Goal: Task Accomplishment & Management: Manage account settings

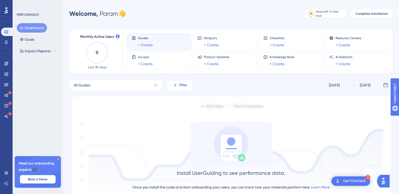
click at [180, 83] on span "Filter" at bounding box center [183, 85] width 8 height 6
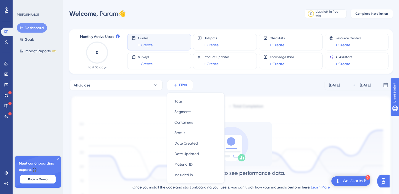
scroll to position [39, 0]
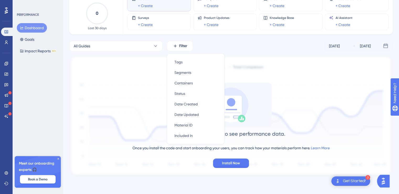
click at [132, 141] on div "Install UserGuiding to see performance data. Once you install the code and star…" at bounding box center [231, 125] width 324 height 85
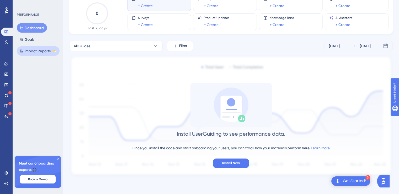
click at [49, 48] on button "Impact Reports BETA" at bounding box center [38, 50] width 43 height 9
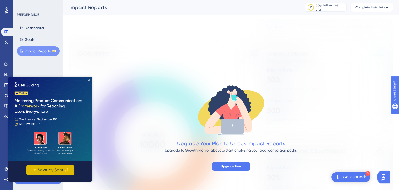
click at [44, 174] on button "✨ Save My Spot!✨" at bounding box center [51, 170] width 48 height 10
click at [117, 78] on div "Upgrade Your Plan to Unlock Impact Reports Upgrade to Growth Plan or above to s…" at bounding box center [231, 124] width 324 height 210
click at [89, 78] on img at bounding box center [50, 118] width 84 height 84
click at [91, 80] on img at bounding box center [50, 118] width 84 height 84
click at [89, 79] on icon "Close Preview" at bounding box center [89, 79] width 2 height 2
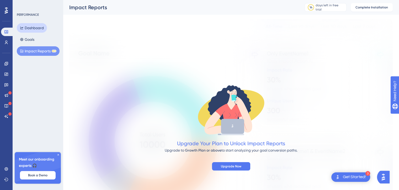
click at [30, 25] on button "Dashboard" at bounding box center [32, 27] width 30 height 9
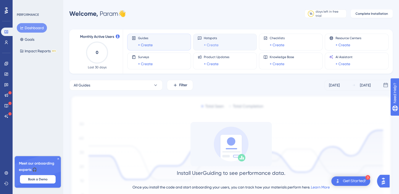
click at [217, 46] on link "+ Create" at bounding box center [211, 45] width 15 height 6
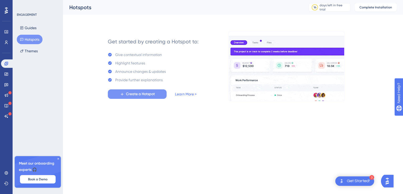
click at [141, 95] on span "Create a Hotspot" at bounding box center [140, 94] width 29 height 6
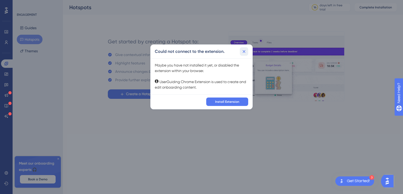
click at [246, 50] on icon at bounding box center [244, 51] width 5 height 5
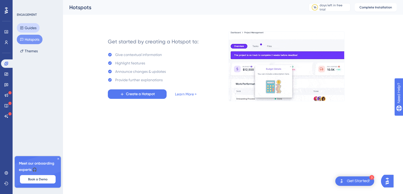
click at [27, 27] on button "Guides" at bounding box center [28, 27] width 23 height 9
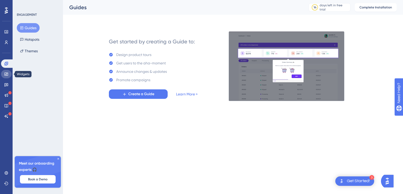
click at [9, 74] on link at bounding box center [6, 74] width 11 height 8
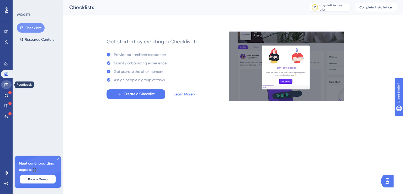
click at [9, 83] on link at bounding box center [6, 84] width 11 height 8
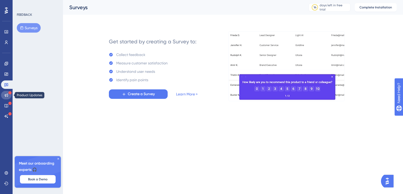
click at [5, 96] on icon at bounding box center [6, 94] width 3 height 3
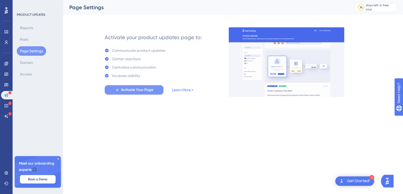
click at [158, 92] on button "Activate Your Page" at bounding box center [134, 89] width 59 height 9
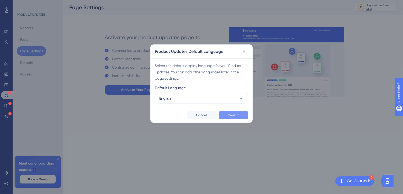
click at [232, 113] on span "Confirm" at bounding box center [234, 115] width 12 height 4
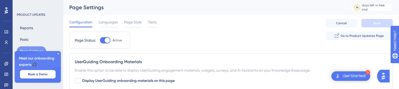
click at [112, 39] on label "Active" at bounding box center [111, 40] width 22 height 6
click at [100, 40] on input "Active" at bounding box center [100, 40] width 0 height 0
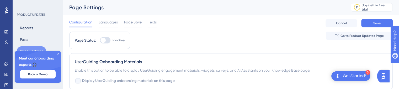
click at [108, 39] on div at bounding box center [105, 40] width 11 height 6
click at [100, 40] on input "Inactive" at bounding box center [100, 40] width 0 height 0
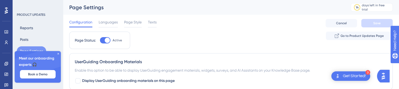
click at [108, 39] on div at bounding box center [107, 40] width 5 height 5
click at [100, 40] on input "Active" at bounding box center [100, 40] width 0 height 0
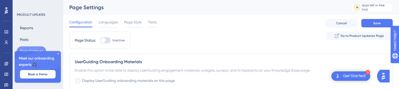
click at [108, 39] on div at bounding box center [105, 40] width 11 height 6
click at [100, 40] on input "Inactive" at bounding box center [100, 40] width 0 height 0
checkbox input "true"
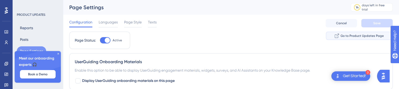
click at [358, 32] on button "Go to Product Updates Page" at bounding box center [359, 36] width 67 height 8
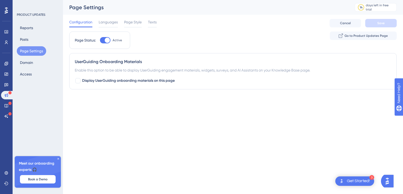
click at [234, 0] on html "3 Get Started! Performance Users Engagement Widgets Feedback Product Updates Kn…" at bounding box center [201, 0] width 403 height 0
click at [263, 107] on div "Performance Users Engagement Widgets Feedback Product Updates Knowledge Base AI…" at bounding box center [201, 55] width 403 height 110
click at [160, 83] on span "Display UserGuiding onboarding materials on this page" at bounding box center [128, 80] width 93 height 6
checkbox input "true"
click at [112, 116] on button "Default" at bounding box center [104, 113] width 58 height 11
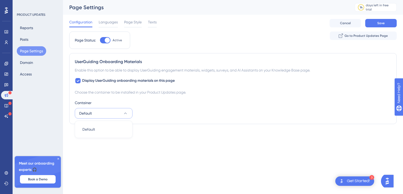
click at [113, 115] on button "Default" at bounding box center [104, 113] width 58 height 11
click at [371, 24] on button "Save" at bounding box center [381, 23] width 32 height 8
drag, startPoint x: 207, startPoint y: 8, endPoint x: 111, endPoint y: 21, distance: 96.2
click at [111, 21] on span "Languages" at bounding box center [108, 22] width 19 height 6
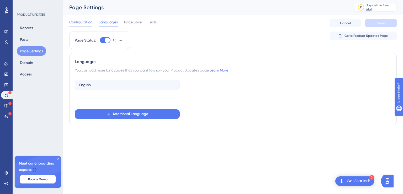
click at [83, 24] on span "Configuration" at bounding box center [80, 22] width 23 height 6
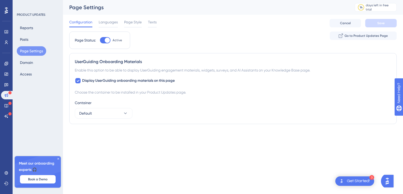
click at [33, 14] on div "PRODUCT UPDATES" at bounding box center [31, 15] width 29 height 4
click at [3, 31] on link at bounding box center [6, 32] width 11 height 8
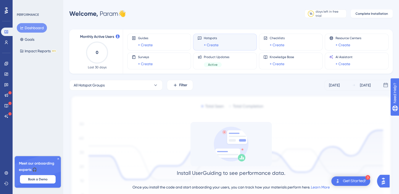
click at [313, 184] on div "Once you install the code and start onboarding your users, you can track how yo…" at bounding box center [231, 187] width 197 height 6
click at [316, 186] on link "Learn More" at bounding box center [320, 187] width 19 height 4
click at [5, 95] on icon at bounding box center [6, 94] width 3 height 3
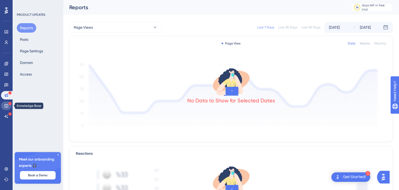
click at [4, 104] on link at bounding box center [6, 105] width 11 height 8
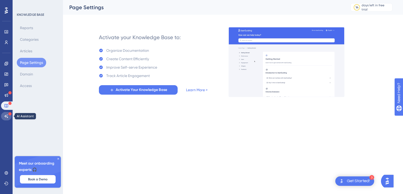
click at [4, 114] on link at bounding box center [6, 116] width 11 height 8
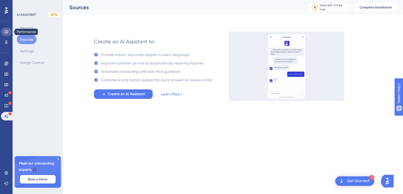
click at [7, 32] on icon at bounding box center [6, 32] width 4 height 4
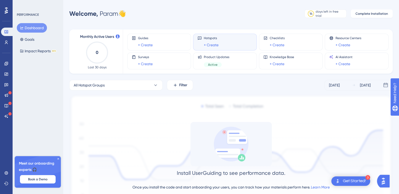
click at [39, 31] on button "Dashboard" at bounding box center [32, 27] width 30 height 9
click at [39, 41] on div "Dashboard Goals Impact Reports BETA" at bounding box center [38, 39] width 43 height 33
click at [30, 41] on button "Goals" at bounding box center [27, 39] width 21 height 9
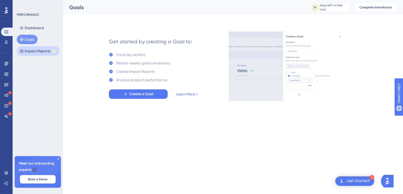
click at [28, 50] on button "Impact Reports BETA" at bounding box center [38, 50] width 43 height 9
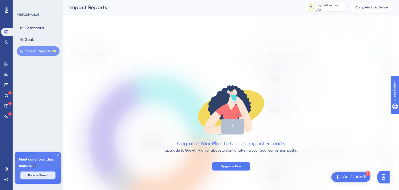
click at [45, 173] on span "Book a Demo" at bounding box center [37, 175] width 19 height 4
click at [5, 11] on icon at bounding box center [6, 10] width 3 height 6
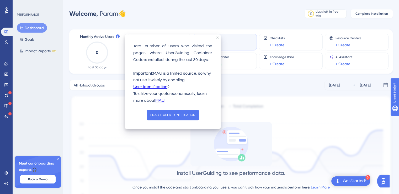
click at [119, 36] on icon at bounding box center [118, 36] width 4 height 4
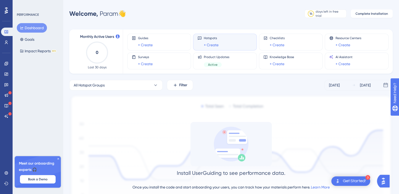
click at [351, 184] on div "Get Started!" at bounding box center [354, 181] width 23 height 6
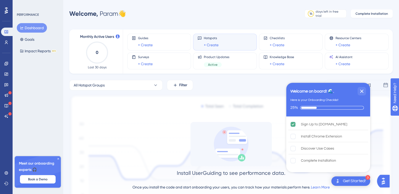
click at [350, 175] on div "Install UserGuiding to see performance data. Once you install the code and star…" at bounding box center [231, 164] width 324 height 85
click at [339, 126] on div "Sign Up to [DOMAIN_NAME]" at bounding box center [324, 124] width 46 height 6
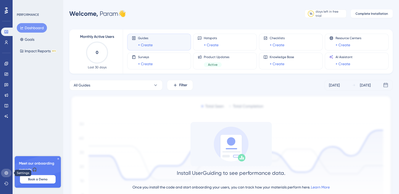
click at [8, 173] on link at bounding box center [6, 173] width 11 height 8
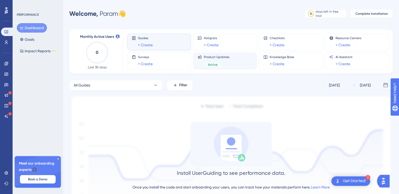
click at [209, 62] on span "Active" at bounding box center [212, 64] width 9 height 4
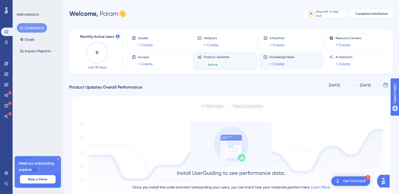
click at [260, 55] on div "Knowledge Base + Create" at bounding box center [291, 61] width 64 height 17
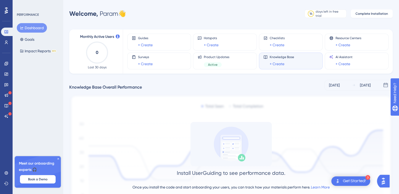
click at [174, 73] on div "Guides + Create Hotspots + Create Checklists + Create Resource Centers + Create…" at bounding box center [254, 51] width 255 height 44
click at [170, 66] on div "Surveys + Create" at bounding box center [159, 61] width 55 height 12
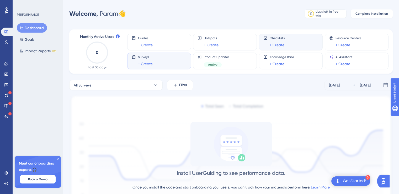
click at [285, 42] on div "Checklists + Create" at bounding box center [291, 42] width 55 height 12
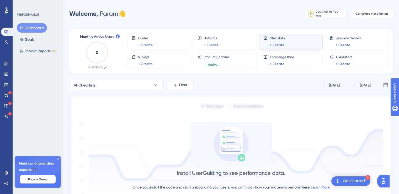
click at [260, 42] on div "Checklists + Create" at bounding box center [291, 42] width 64 height 17
click at [254, 40] on div "Hotspots + Create" at bounding box center [225, 42] width 64 height 17
